Goal: Task Accomplishment & Management: Manage account settings

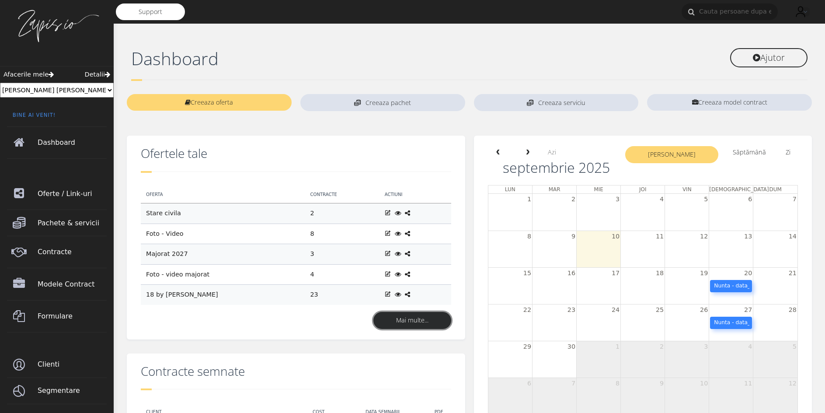
click at [407, 324] on link "Mai multe..." at bounding box center [413, 320] width 78 height 17
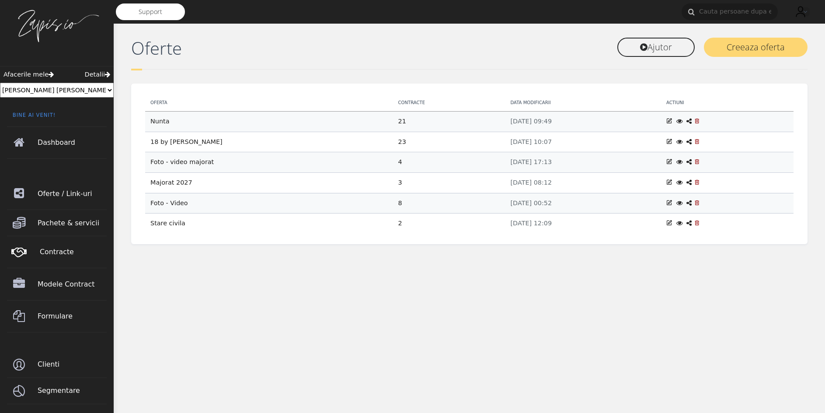
click at [74, 253] on span "Contracte" at bounding box center [74, 252] width 69 height 24
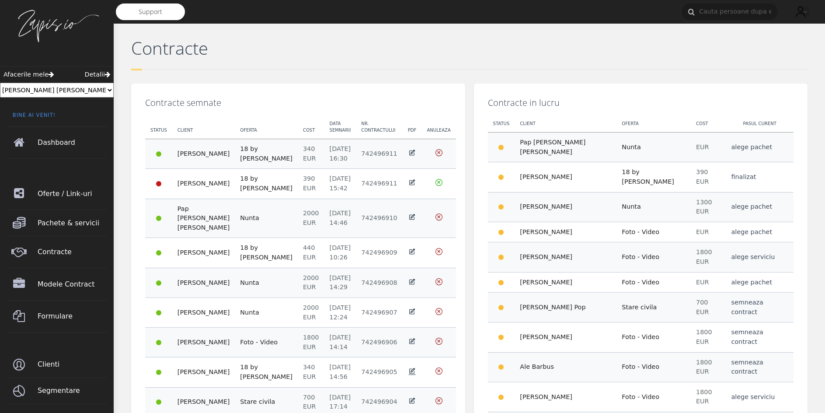
click at [409, 367] on icon at bounding box center [412, 370] width 7 height 7
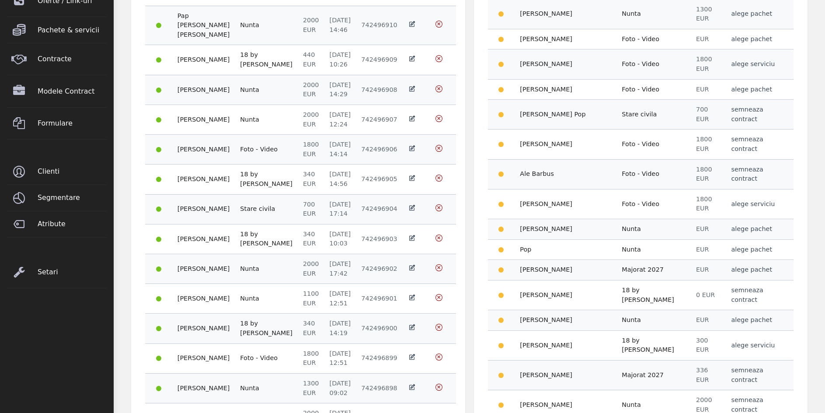
scroll to position [219, 0]
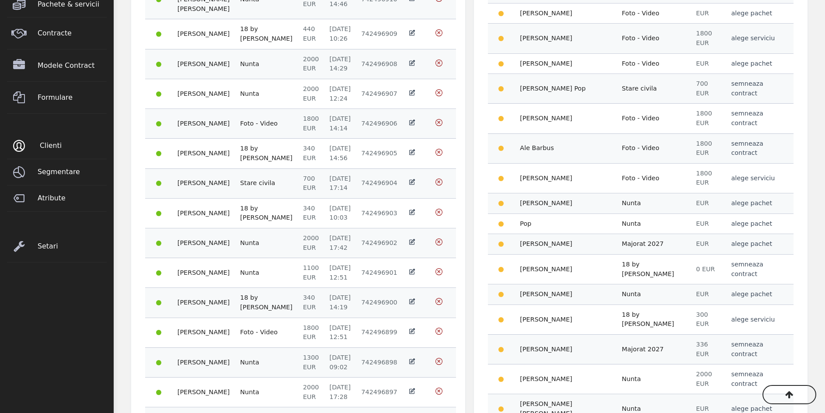
click at [54, 143] on span "Clienti" at bounding box center [74, 145] width 69 height 24
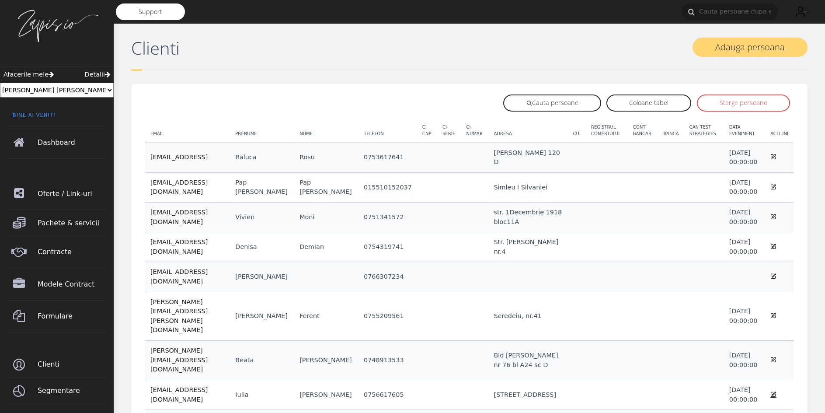
click at [775, 391] on icon at bounding box center [774, 394] width 6 height 7
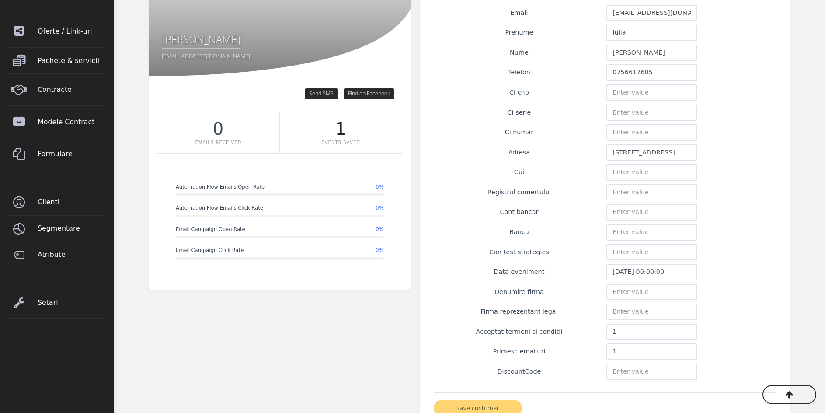
scroll to position [175, 0]
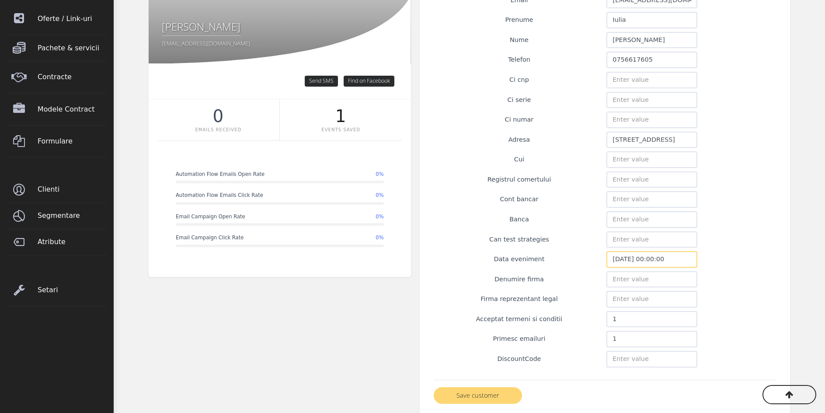
click at [644, 261] on input "2026-09-04 00:00:00" at bounding box center [652, 259] width 91 height 17
type input "2026-04-09 00:00:00"
click at [493, 397] on button "Save customer" at bounding box center [478, 395] width 88 height 17
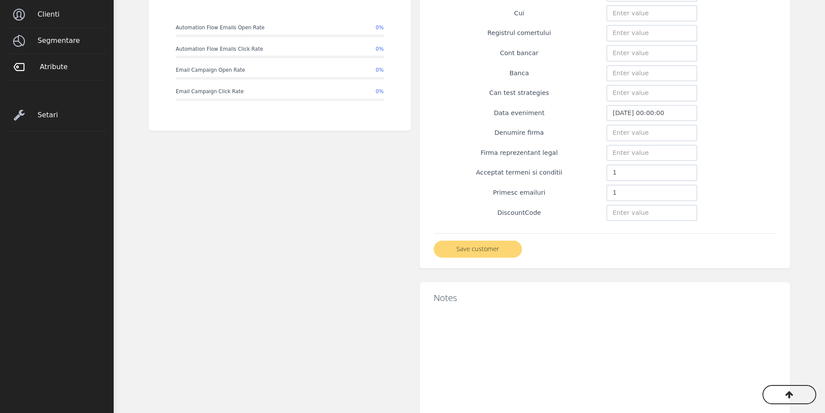
scroll to position [175, 0]
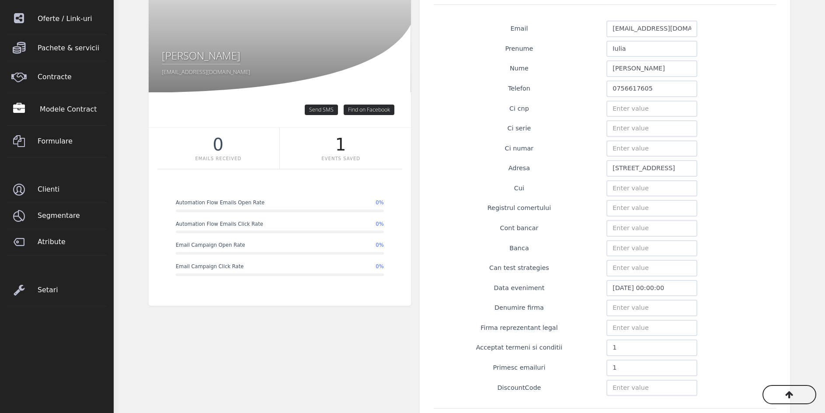
click at [74, 115] on span "Modele Contract" at bounding box center [74, 109] width 69 height 24
click at [72, 93] on link "Contracte" at bounding box center [57, 77] width 100 height 32
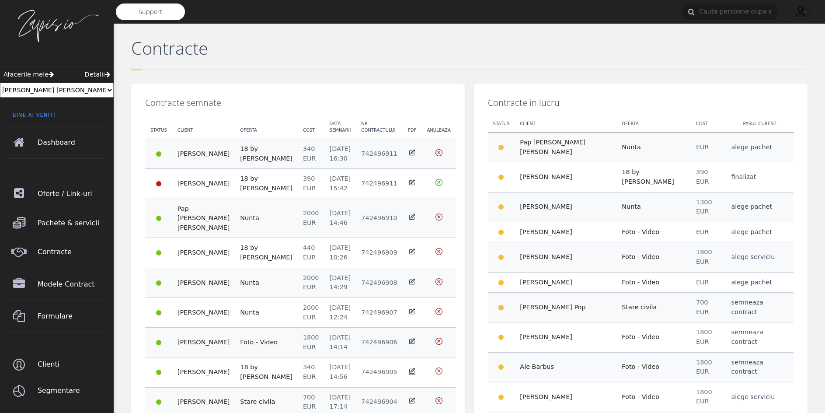
click at [409, 367] on icon at bounding box center [412, 370] width 7 height 7
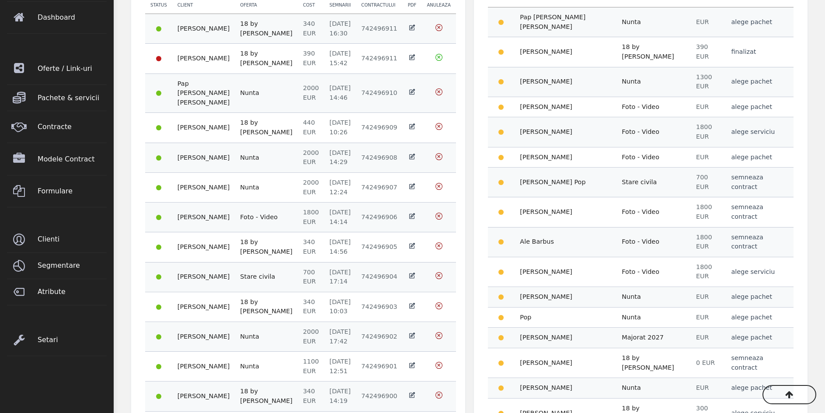
scroll to position [131, 0]
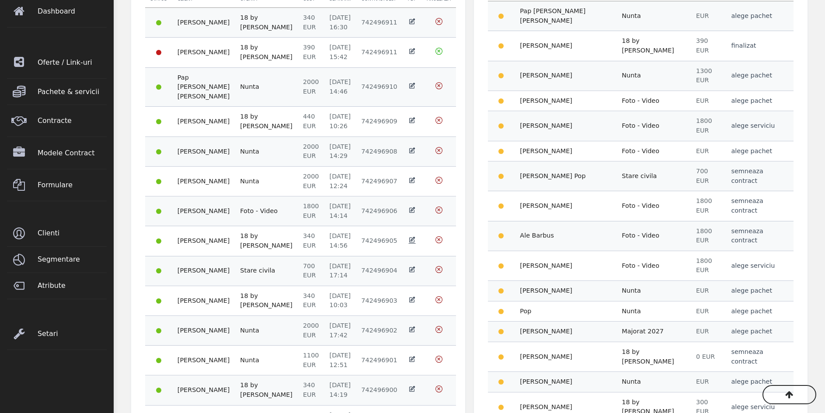
click at [410, 236] on icon at bounding box center [412, 239] width 7 height 7
click at [65, 241] on span "Clienti" at bounding box center [74, 233] width 69 height 24
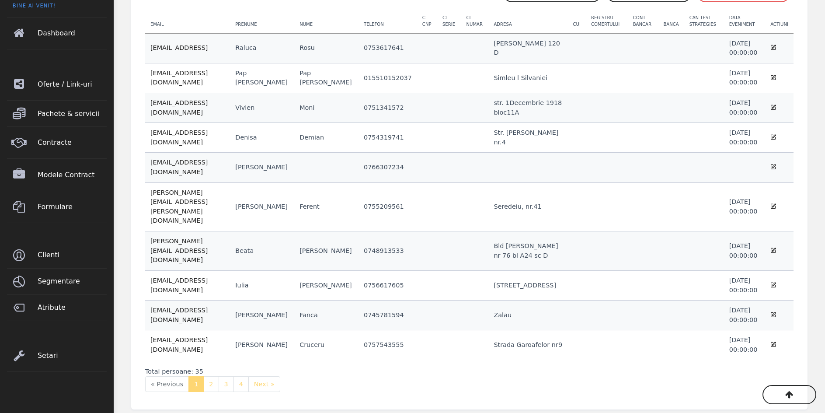
scroll to position [119, 0]
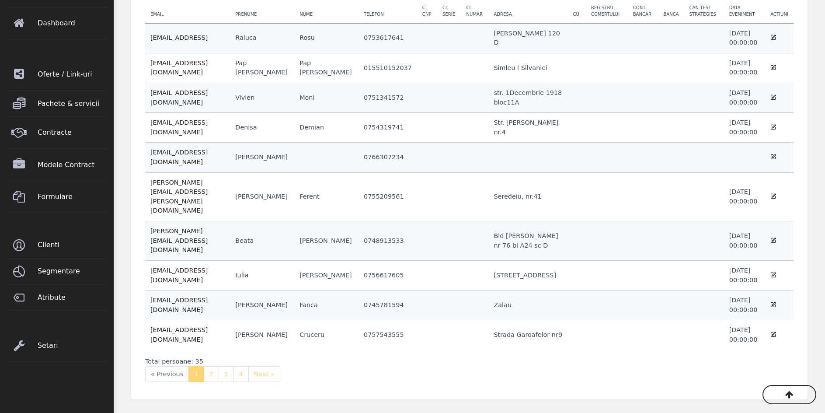
click at [775, 271] on icon at bounding box center [774, 274] width 6 height 7
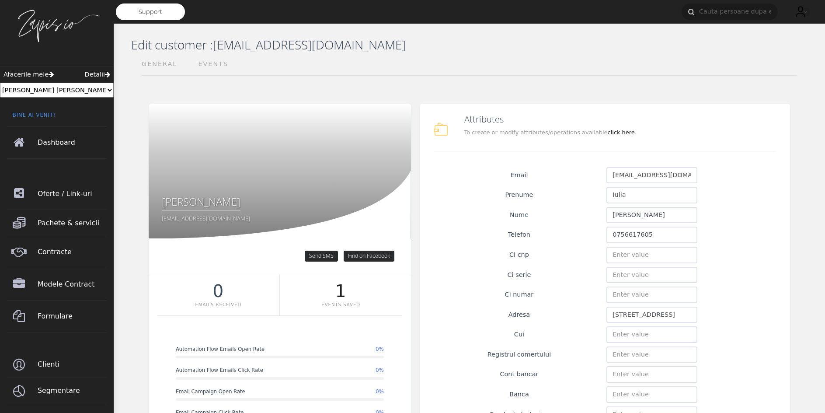
scroll to position [175, 0]
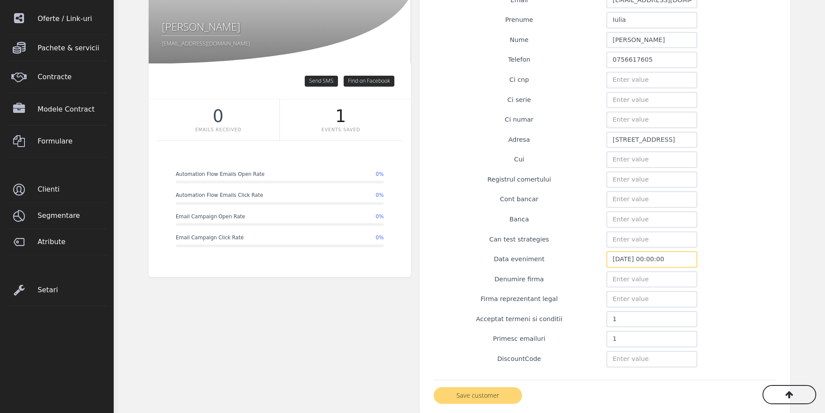
drag, startPoint x: 643, startPoint y: 259, endPoint x: 630, endPoint y: 260, distance: 13.2
click at [630, 260] on input "[DATE] 00:00:00" at bounding box center [652, 259] width 91 height 17
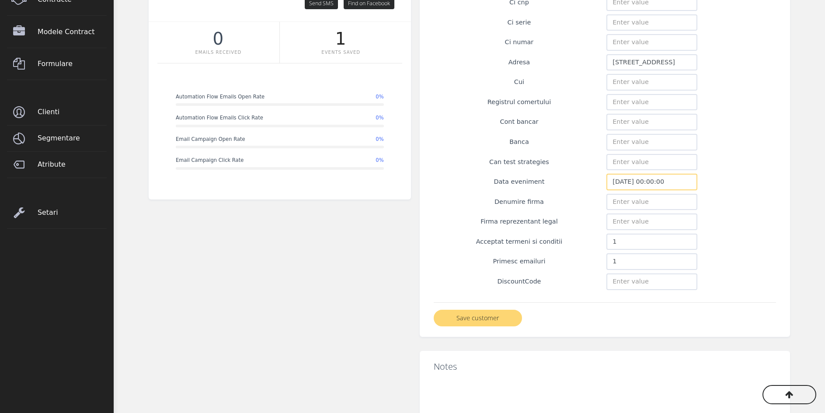
scroll to position [306, 0]
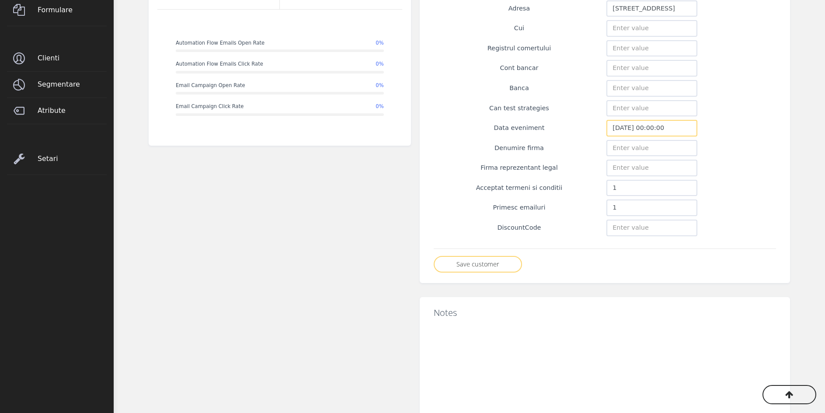
type input "[DATE] 00:00:00"
click at [481, 268] on button "Save customer" at bounding box center [478, 264] width 88 height 17
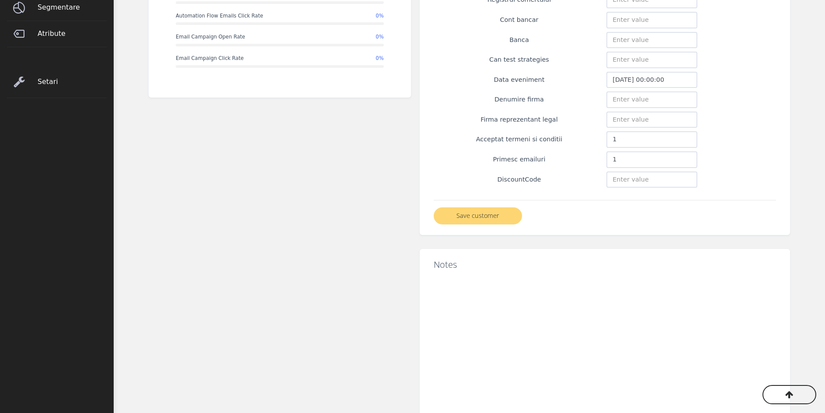
scroll to position [121, 0]
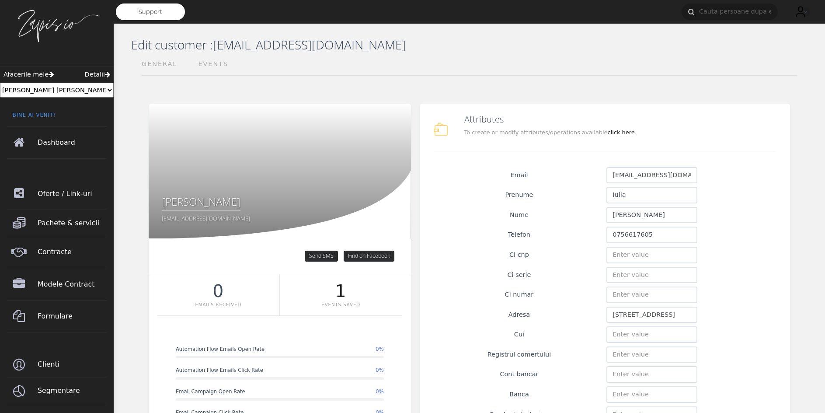
click at [608, 134] on link "click here" at bounding box center [621, 132] width 27 height 7
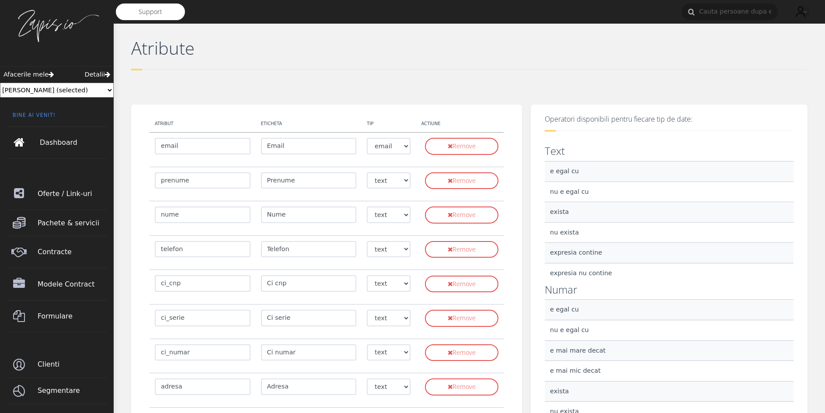
click at [63, 144] on span "Dashboard" at bounding box center [74, 142] width 69 height 24
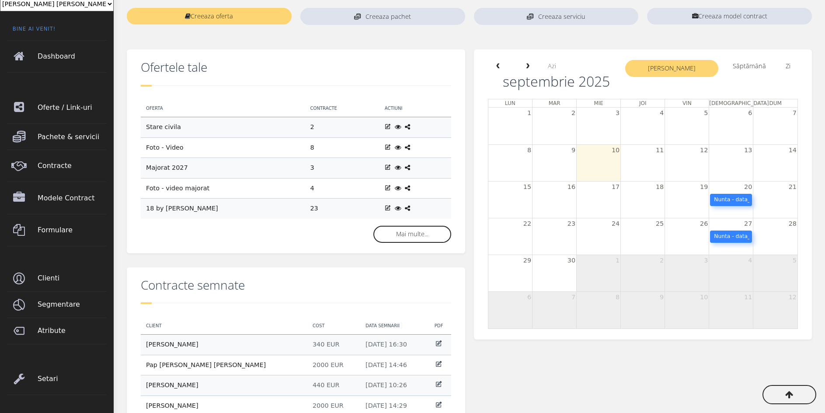
scroll to position [87, 0]
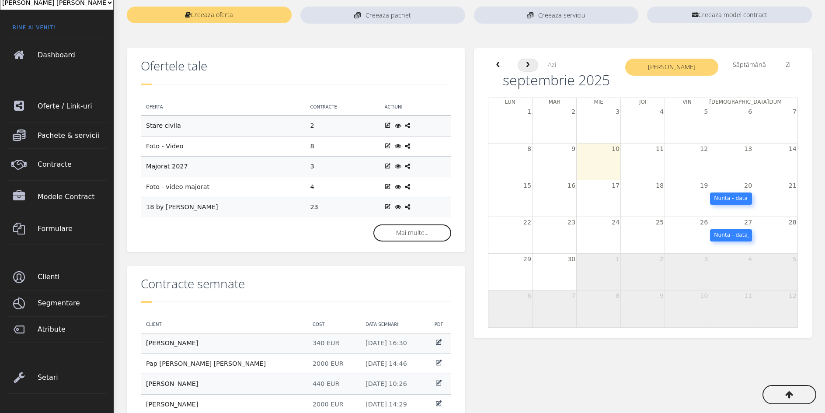
click at [531, 69] on button "next" at bounding box center [528, 65] width 21 height 13
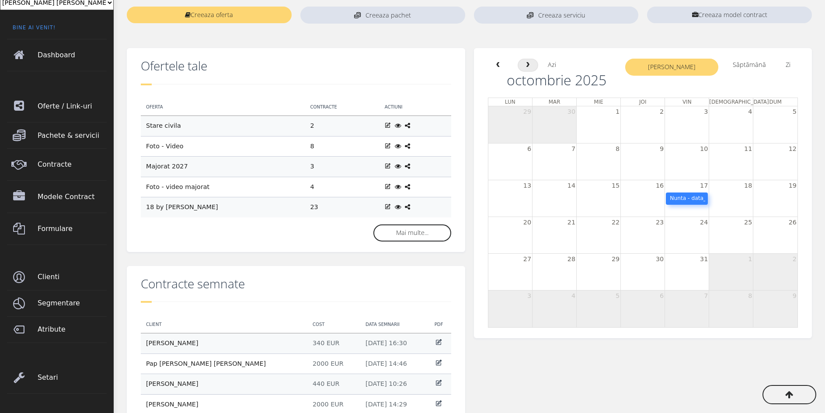
click at [531, 69] on button "next" at bounding box center [528, 65] width 21 height 13
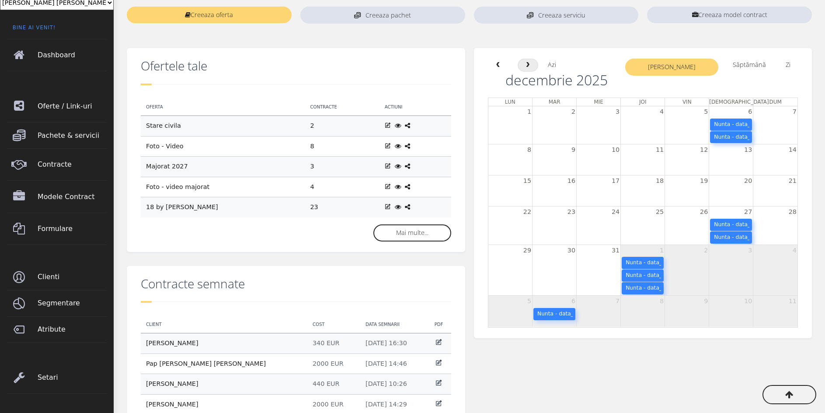
click at [531, 69] on button "next" at bounding box center [528, 65] width 21 height 13
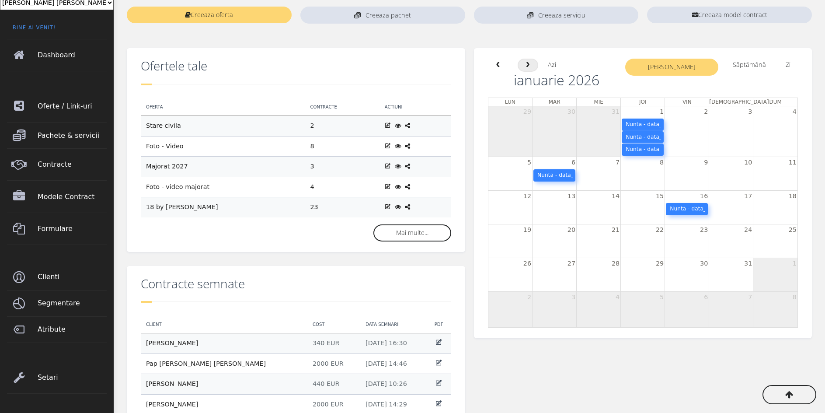
click at [531, 69] on button "next" at bounding box center [528, 65] width 21 height 13
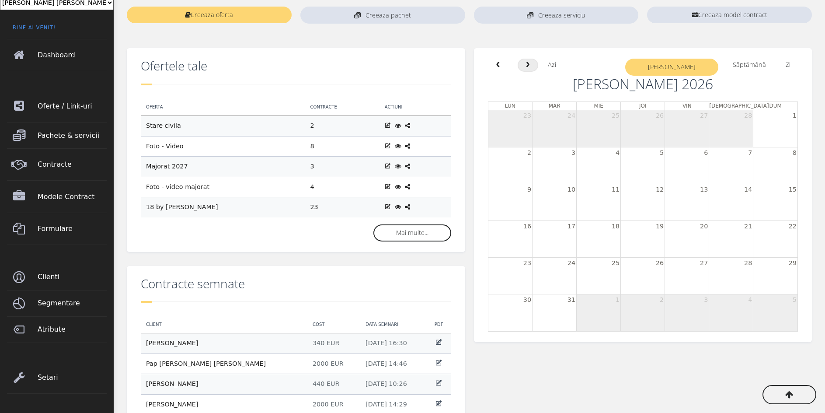
click at [531, 69] on button "next" at bounding box center [528, 65] width 21 height 13
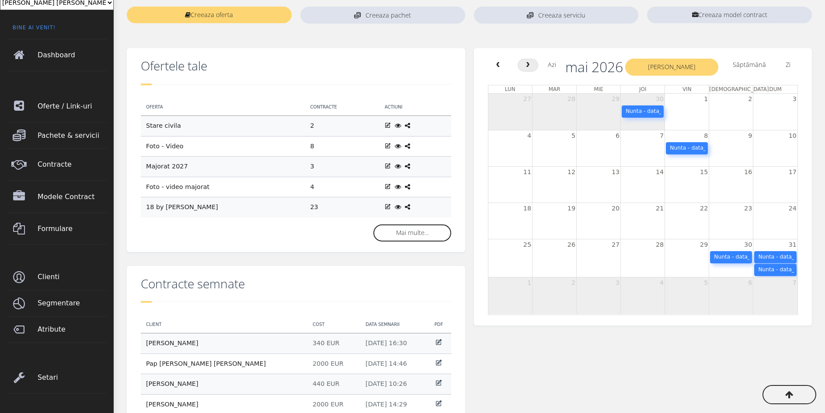
click at [531, 69] on button "next" at bounding box center [528, 65] width 21 height 13
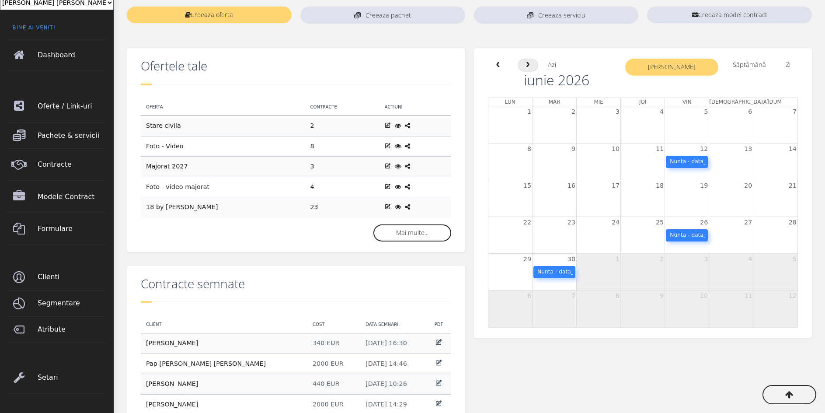
click at [531, 69] on button "next" at bounding box center [528, 65] width 21 height 13
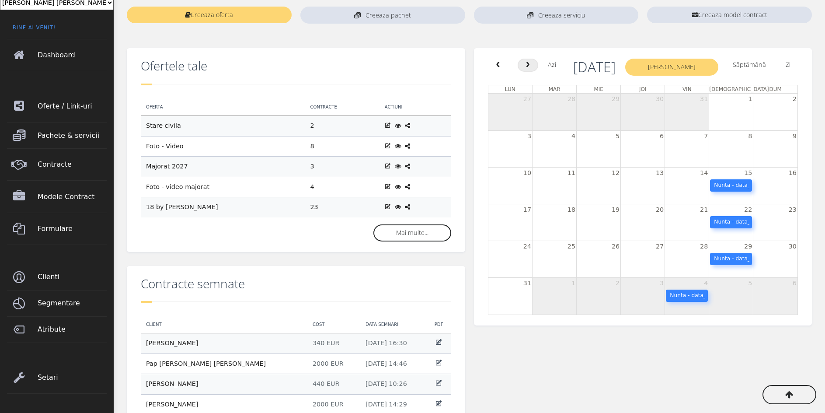
click at [531, 69] on button "next" at bounding box center [528, 65] width 21 height 13
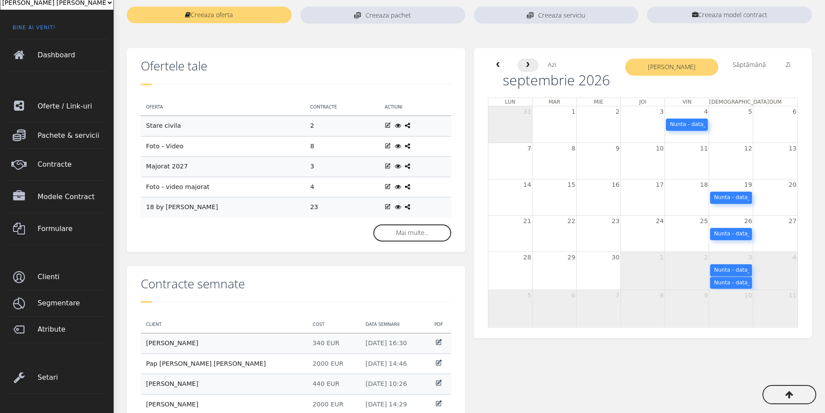
click at [531, 69] on button "next" at bounding box center [528, 65] width 21 height 13
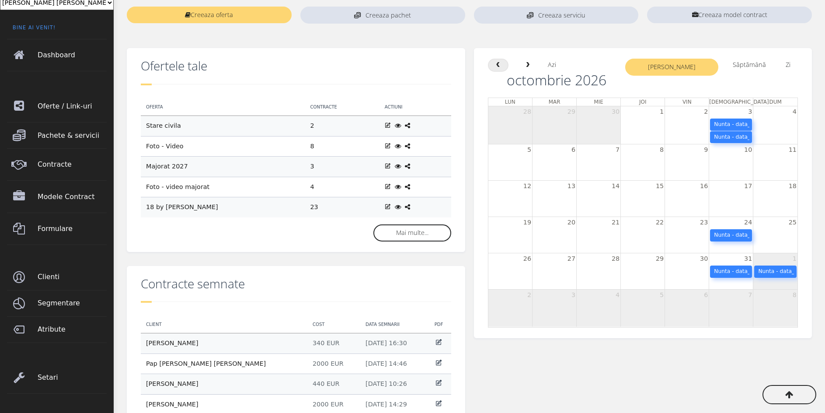
click at [499, 65] on span "prev" at bounding box center [497, 65] width 7 height 6
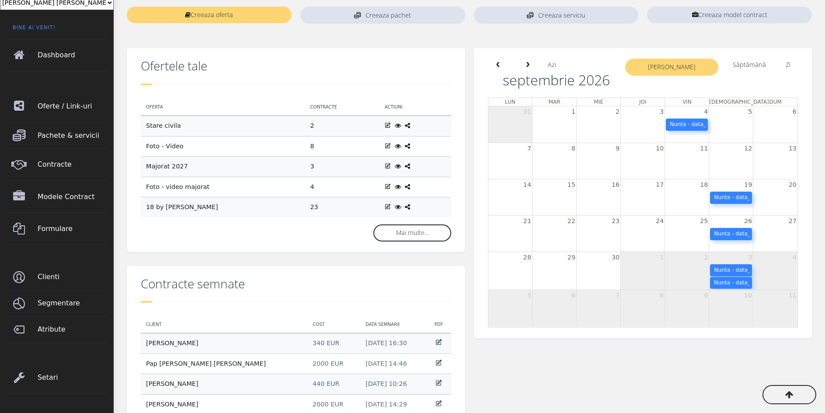
click at [701, 126] on span "Nunta - data_eveniment" at bounding box center [702, 124] width 65 height 6
click at [688, 123] on span "Nunta - data_eveniment" at bounding box center [702, 124] width 65 height 6
click at [679, 122] on span "Nunta - data_eveniment" at bounding box center [702, 124] width 65 height 6
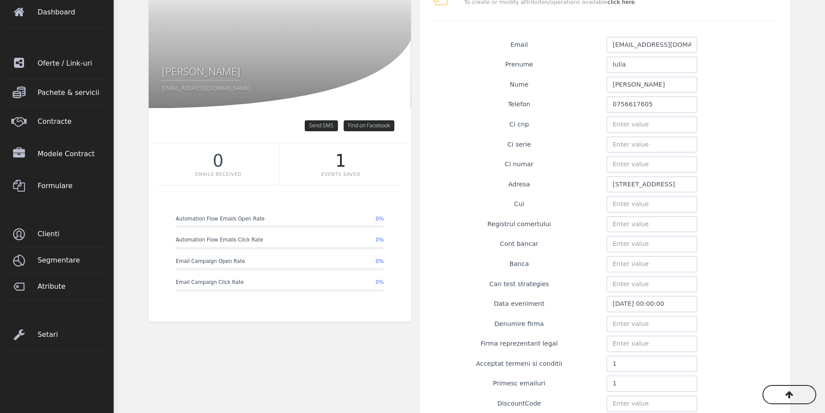
scroll to position [131, 0]
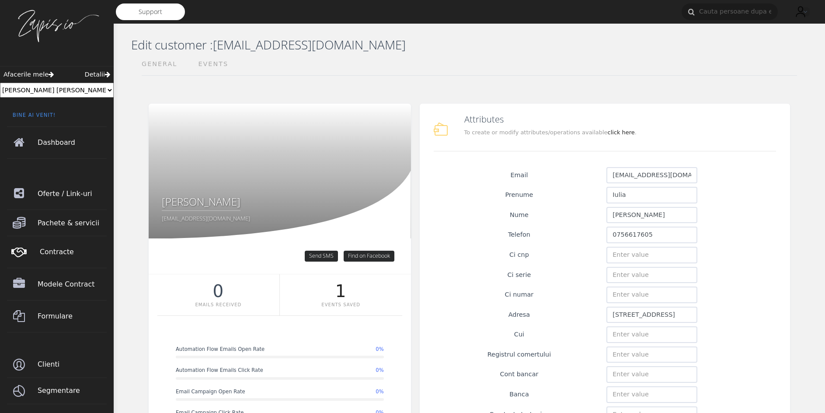
click at [80, 256] on span "Contracte" at bounding box center [74, 252] width 69 height 24
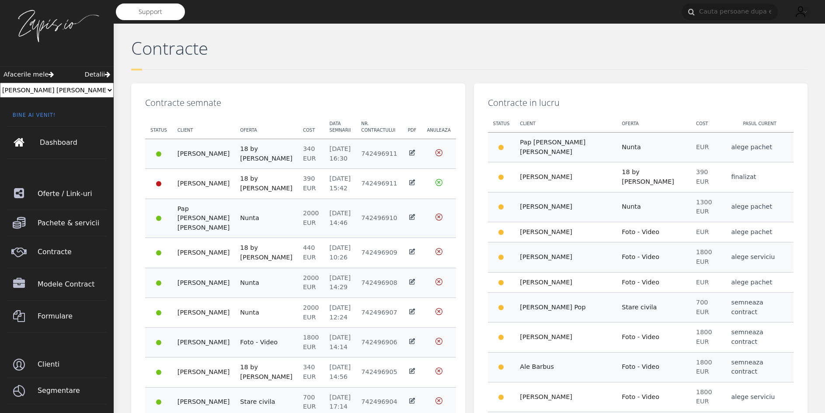
click at [54, 150] on span "Dashboard" at bounding box center [74, 142] width 69 height 24
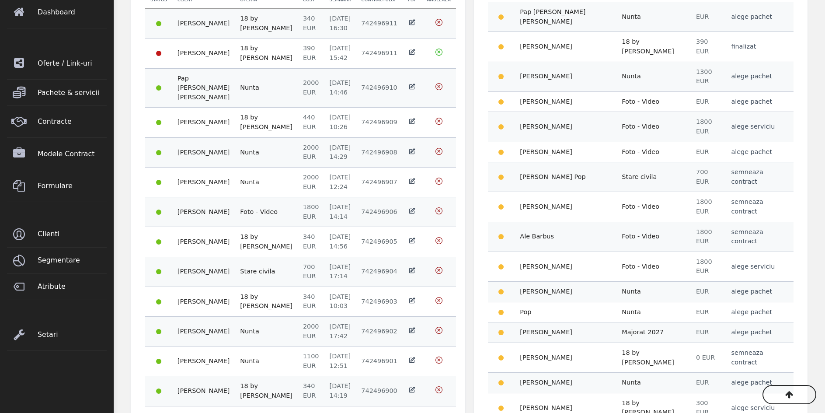
scroll to position [131, 0]
click at [61, 152] on span "Modele Contract" at bounding box center [74, 153] width 69 height 24
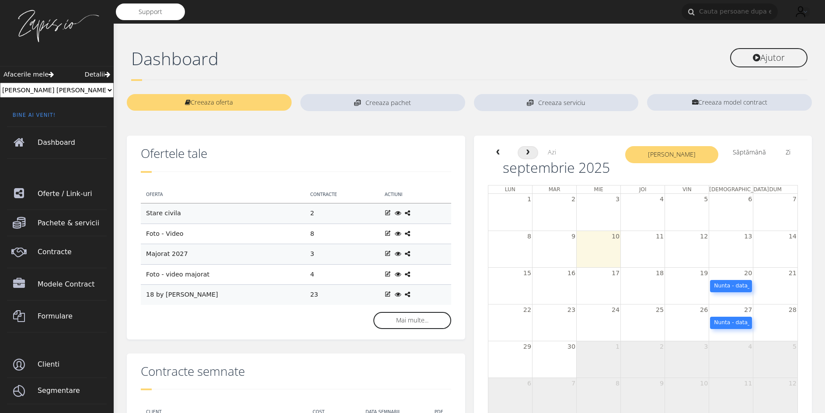
click at [526, 154] on span "next" at bounding box center [527, 153] width 7 height 6
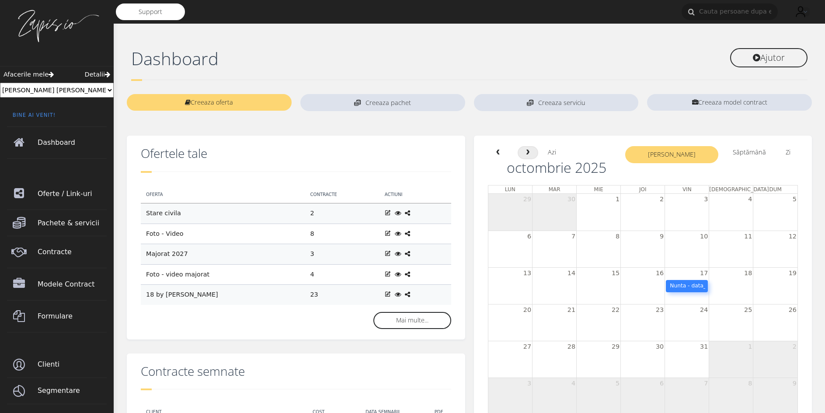
click at [526, 153] on span "next" at bounding box center [527, 153] width 7 height 6
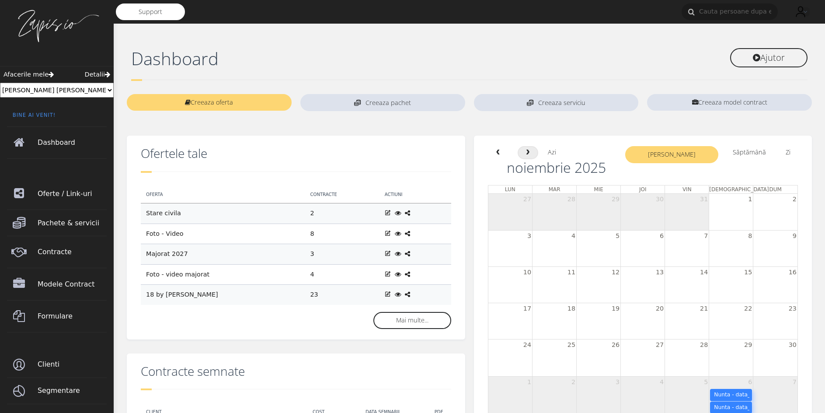
click at [526, 153] on span "next" at bounding box center [527, 153] width 7 height 6
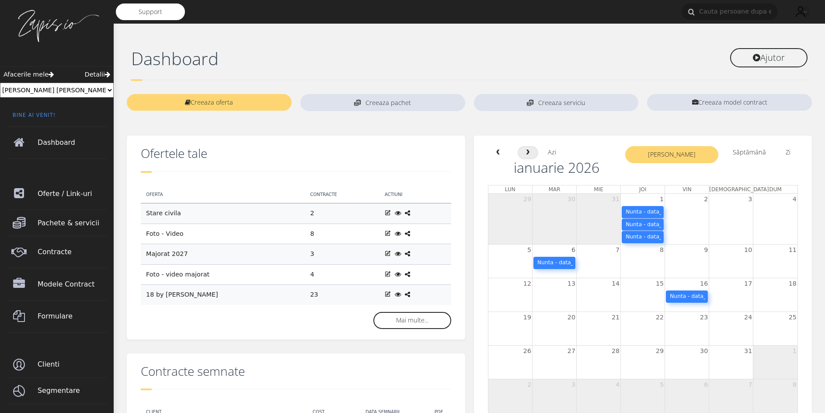
click at [525, 154] on span "next" at bounding box center [527, 153] width 7 height 6
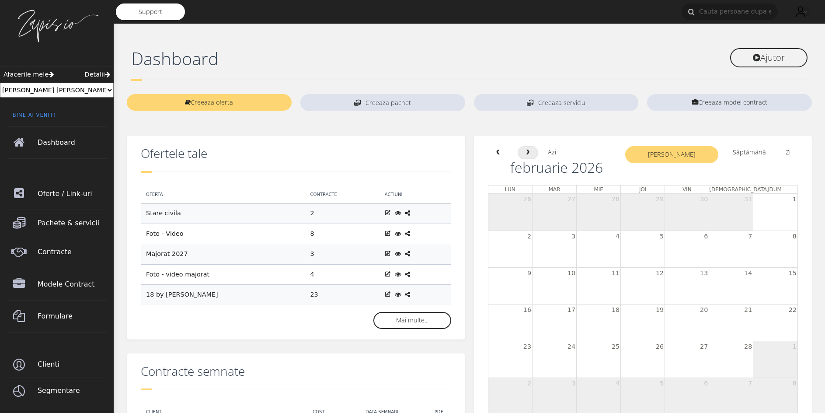
click at [525, 154] on span "next" at bounding box center [527, 153] width 7 height 6
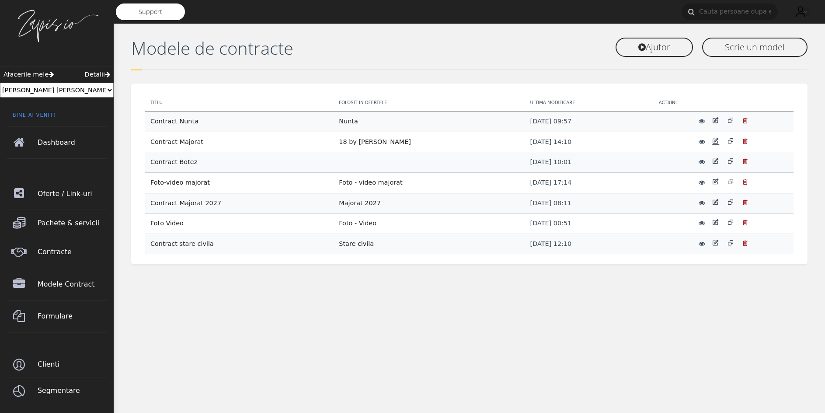
click at [714, 142] on icon at bounding box center [716, 140] width 7 height 7
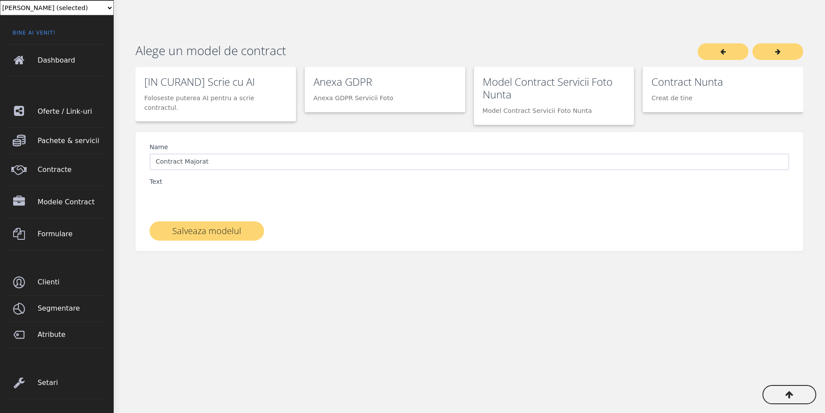
scroll to position [84, 0]
click at [185, 202] on div "Text" at bounding box center [470, 195] width 640 height 37
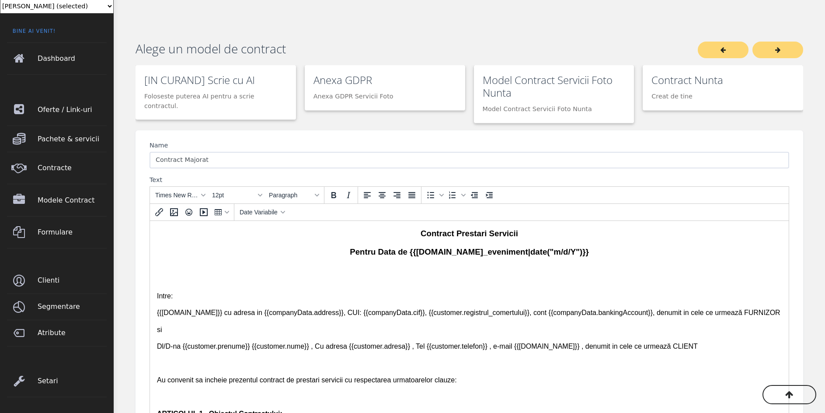
scroll to position [0, 0]
drag, startPoint x: 559, startPoint y: 254, endPoint x: 565, endPoint y: 248, distance: 8.7
click at [559, 253] on strong "Pentru Data de {{customer.data_eveniment|date("m/d/Y")}}" at bounding box center [469, 251] width 239 height 9
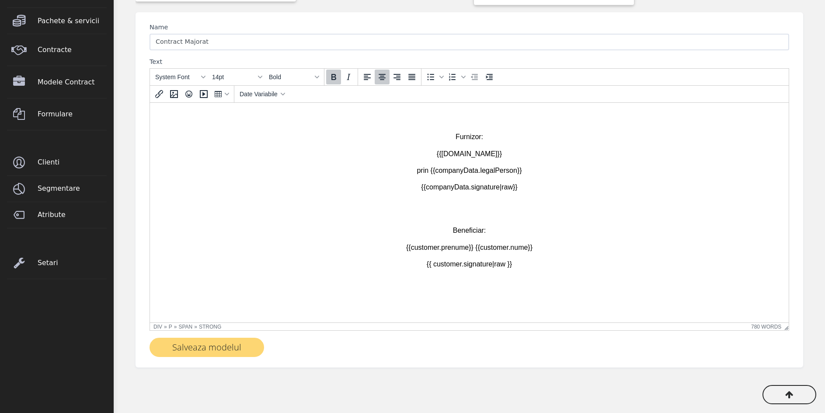
scroll to position [220, 0]
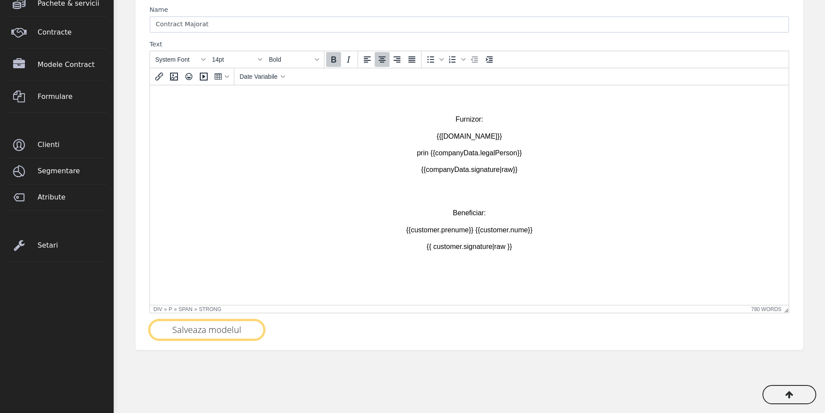
click at [241, 330] on button "Salveaza modelul" at bounding box center [207, 329] width 115 height 19
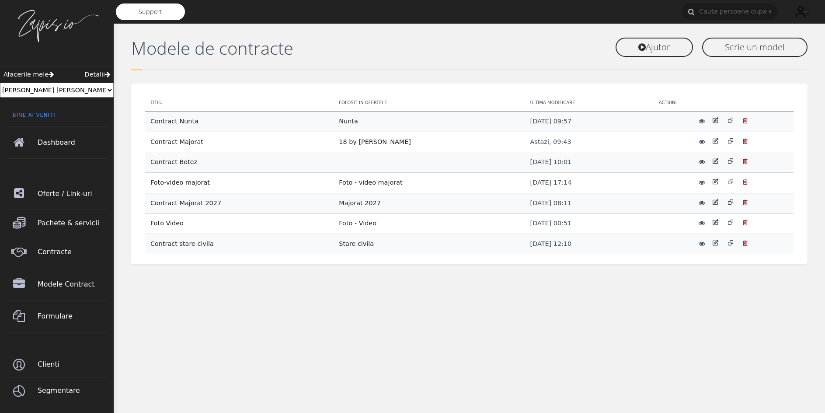
click at [716, 123] on icon at bounding box center [716, 120] width 7 height 7
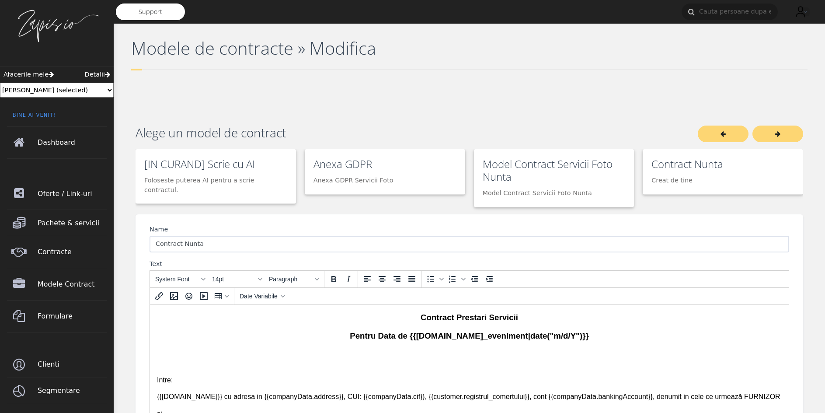
click at [550, 337] on strong "Pentru Data de {{[DOMAIN_NAME]_eveniment|date("m/d/Y")}}" at bounding box center [469, 335] width 239 height 9
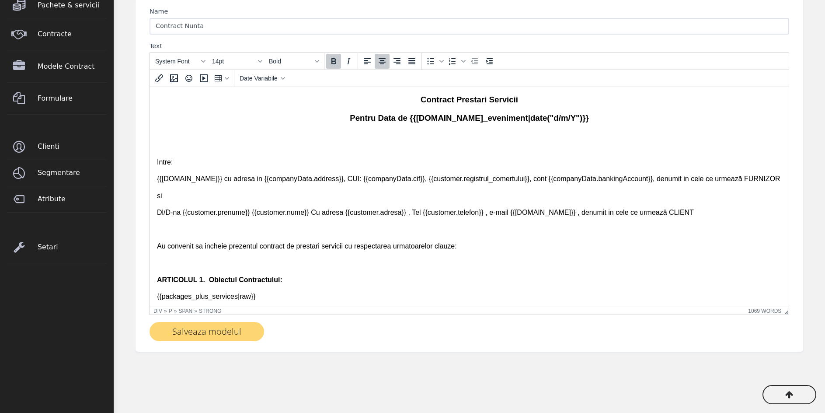
scroll to position [220, 0]
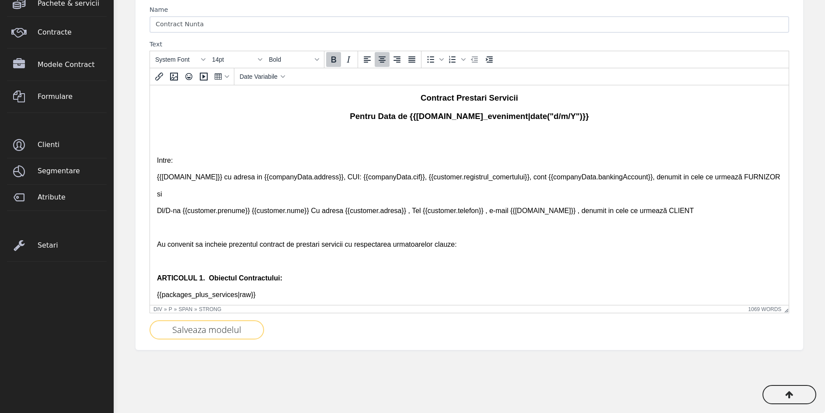
click at [197, 336] on button "Salveaza modelul" at bounding box center [207, 329] width 115 height 19
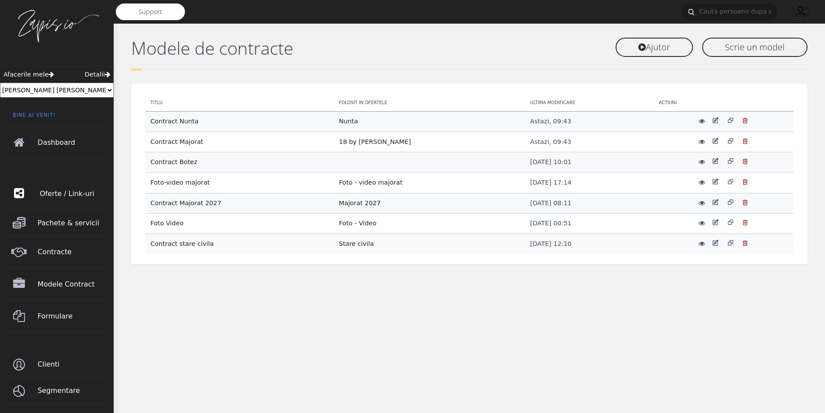
click at [81, 203] on span "Oferte / Link-uri" at bounding box center [74, 194] width 69 height 24
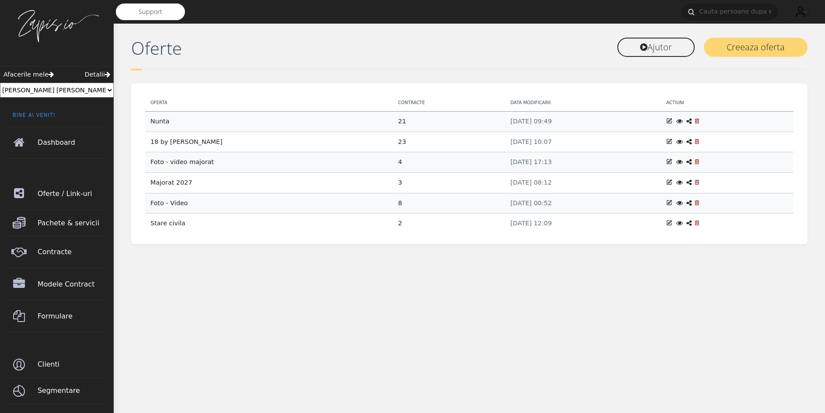
click at [691, 141] on icon at bounding box center [689, 142] width 5 height 6
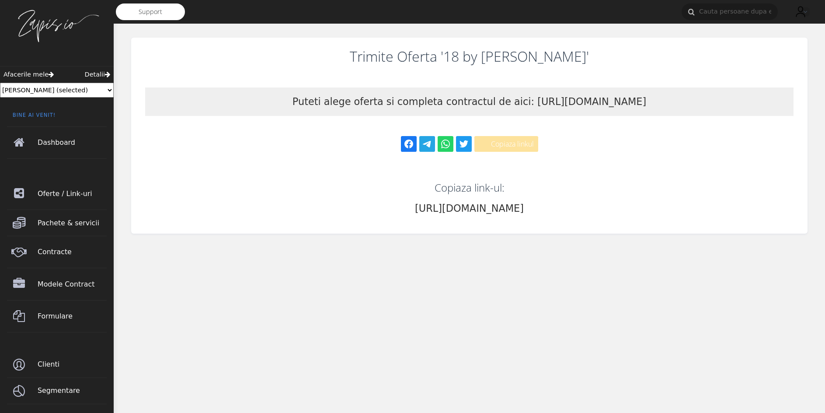
click at [508, 147] on button "Copiaza linkul" at bounding box center [507, 144] width 64 height 16
